Goal: Find specific page/section: Find specific page/section

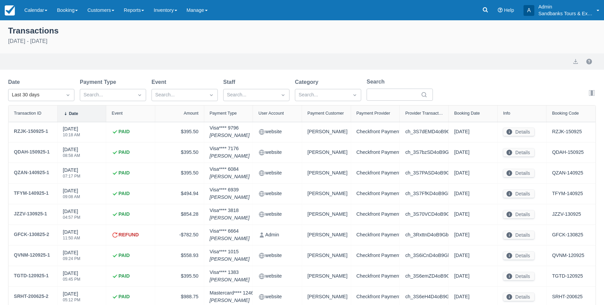
select select "10"
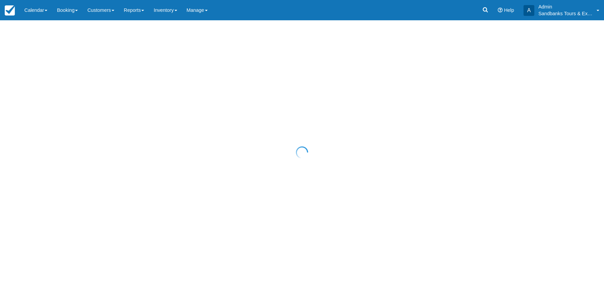
select select "10"
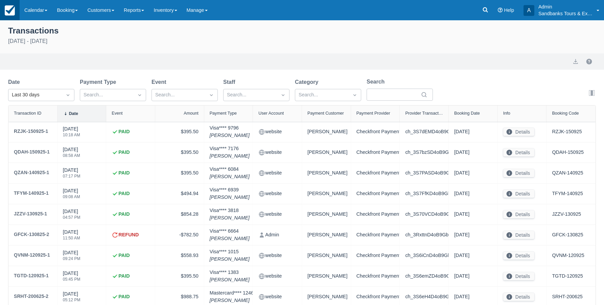
click at [12, 9] on img at bounding box center [10, 10] width 10 height 10
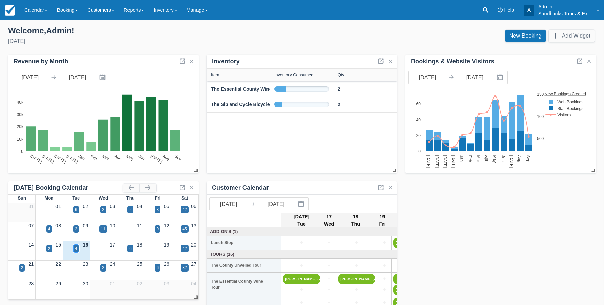
click at [76, 247] on div "4" at bounding box center [76, 249] width 2 height 6
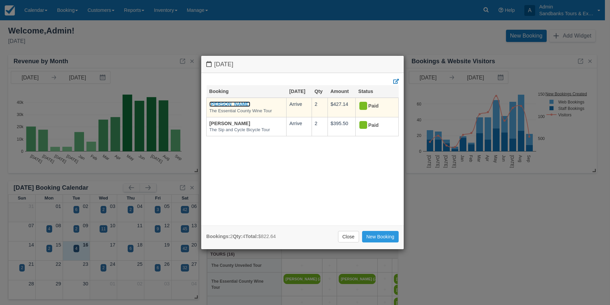
click at [228, 105] on link "Madison Bizzarro" at bounding box center [229, 104] width 41 height 5
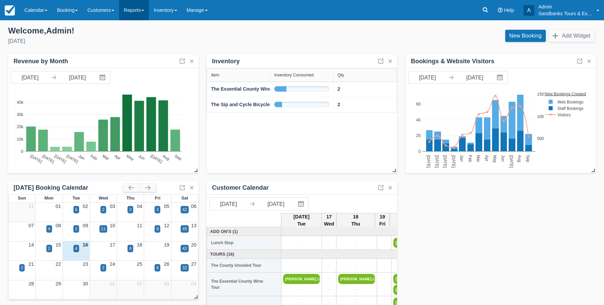
drag, startPoint x: 142, startPoint y: 12, endPoint x: 141, endPoint y: 15, distance: 3.5
click at [141, 12] on link "Reports" at bounding box center [134, 10] width 30 height 20
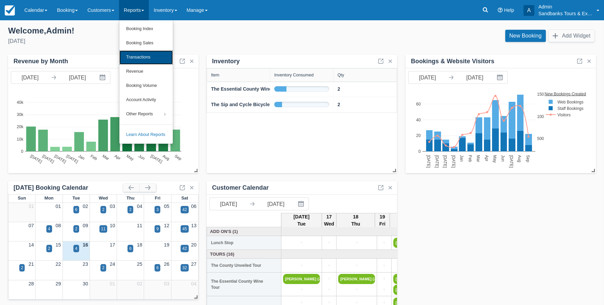
click at [142, 58] on link "Transactions" at bounding box center [145, 57] width 53 height 14
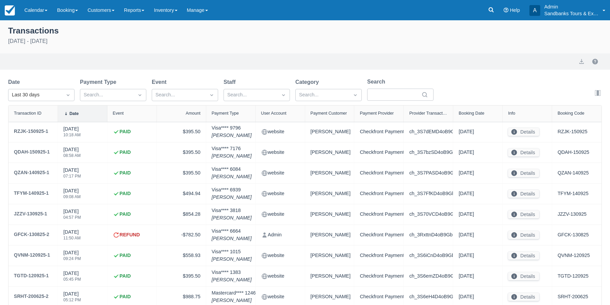
select select "10"
